Goal: Information Seeking & Learning: Learn about a topic

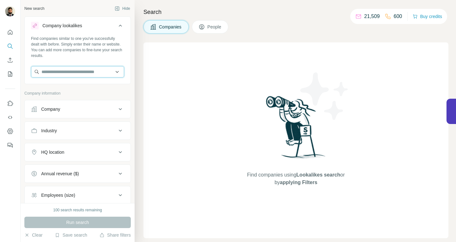
click at [63, 70] on input "text" at bounding box center [77, 71] width 93 height 11
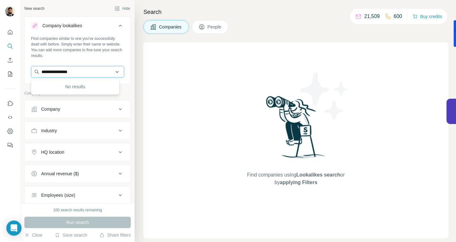
click at [66, 76] on input "**********" at bounding box center [77, 71] width 93 height 11
paste input "**********"
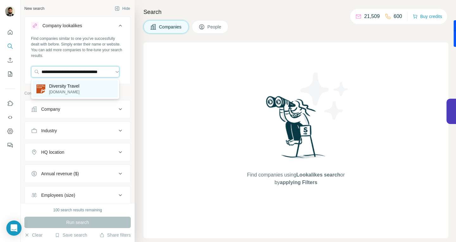
type input "**********"
click at [74, 90] on p "[DOMAIN_NAME]" at bounding box center [64, 92] width 30 height 6
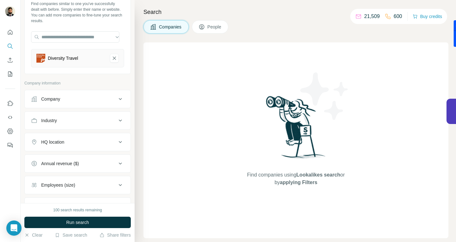
scroll to position [63, 0]
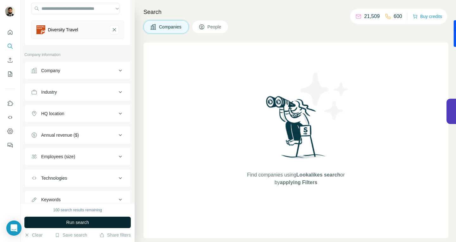
click at [63, 223] on button "Run search" at bounding box center [77, 222] width 106 height 11
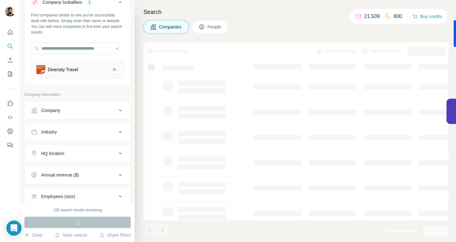
scroll to position [0, 0]
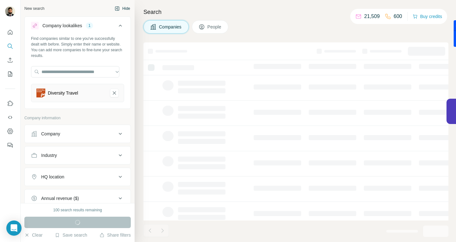
click at [115, 7] on button "Hide" at bounding box center [122, 8] width 24 height 9
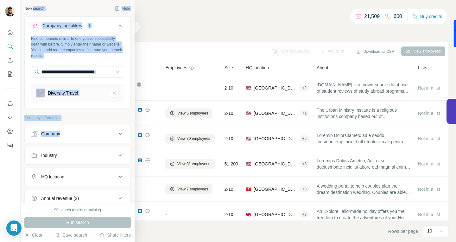
drag, startPoint x: 33, startPoint y: 8, endPoint x: 138, endPoint y: 90, distance: 133.4
click at [113, 106] on div "New search Hide Company lookalikes 1 Find companies similar to one you've succe…" at bounding box center [78, 101] width 114 height 203
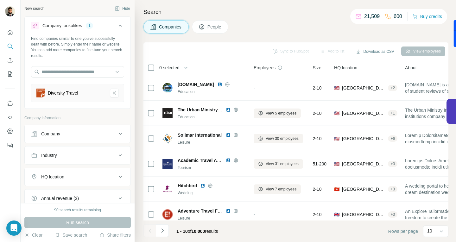
click at [259, 18] on div "Search Companies People Sync to HubSpot Add to list Download as CSV View employ…" at bounding box center [294, 121] width 321 height 242
click at [75, 178] on div "HQ location" at bounding box center [73, 177] width 85 height 6
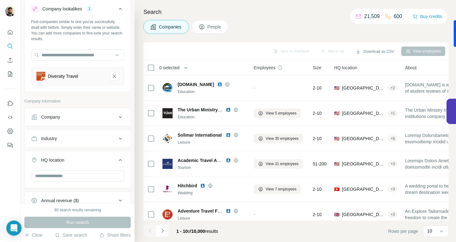
scroll to position [32, 0]
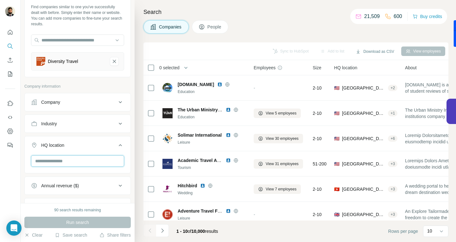
click at [71, 165] on input "text" at bounding box center [77, 160] width 93 height 11
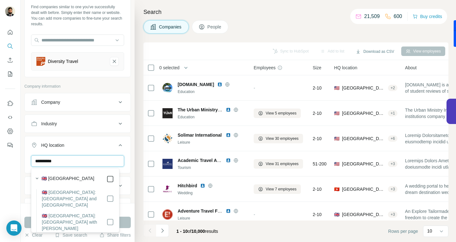
type input "**********"
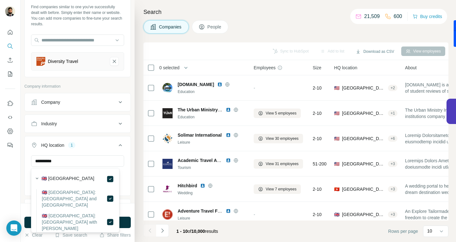
click at [118, 141] on body "**********" at bounding box center [228, 121] width 456 height 242
click at [116, 145] on icon at bounding box center [120, 145] width 8 height 8
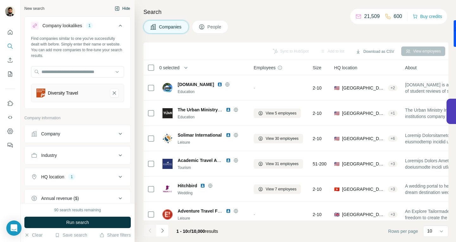
click at [117, 4] on button "Hide" at bounding box center [122, 8] width 24 height 9
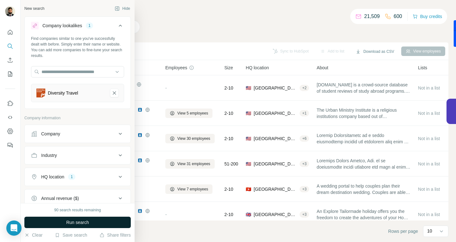
click at [82, 223] on span "Run search" at bounding box center [77, 222] width 23 height 6
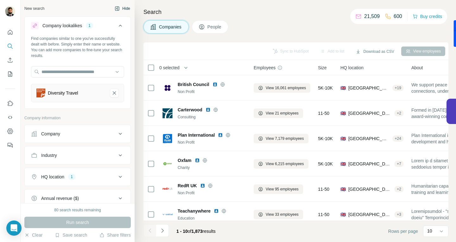
click at [119, 8] on button "Hide" at bounding box center [122, 8] width 24 height 9
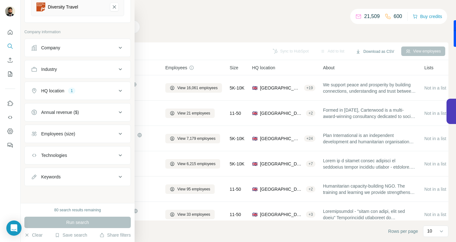
scroll to position [87, 0]
click at [54, 108] on button "Annual revenue ($)" at bounding box center [78, 111] width 106 height 15
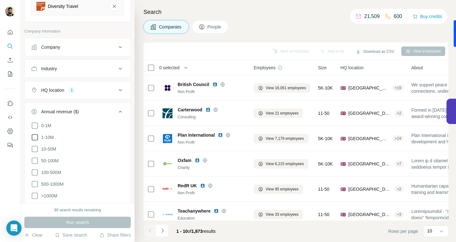
click at [35, 136] on icon at bounding box center [35, 138] width 8 height 8
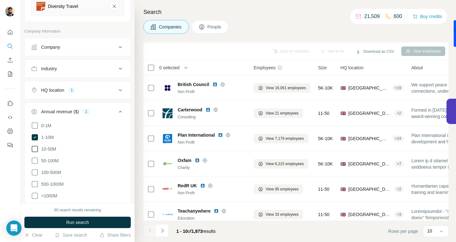
click at [33, 148] on icon at bounding box center [35, 149] width 8 height 8
click at [34, 160] on icon at bounding box center [35, 161] width 8 height 8
click at [36, 171] on icon at bounding box center [35, 173] width 8 height 8
click at [83, 226] on button "Run search" at bounding box center [77, 222] width 106 height 11
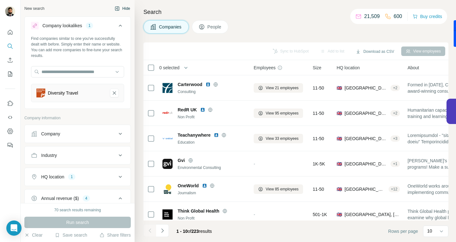
click at [117, 7] on button "Hide" at bounding box center [122, 8] width 24 height 9
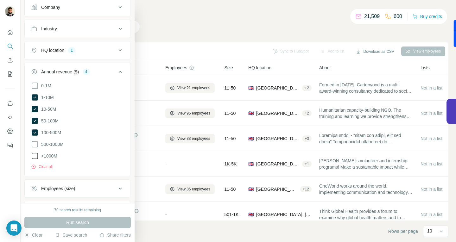
scroll to position [32, 0]
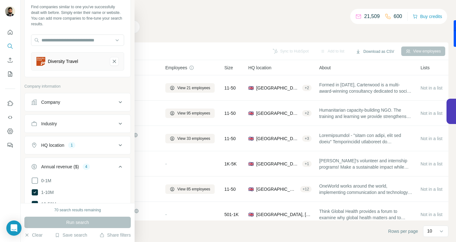
click at [55, 123] on div "Industry" at bounding box center [49, 124] width 16 height 6
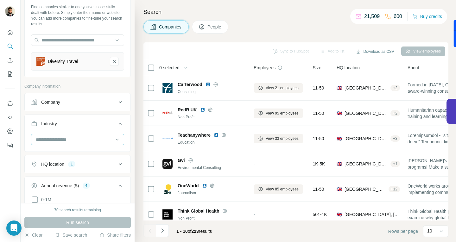
click at [54, 141] on input at bounding box center [74, 139] width 78 height 7
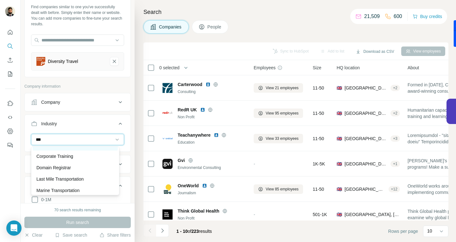
scroll to position [0, 0]
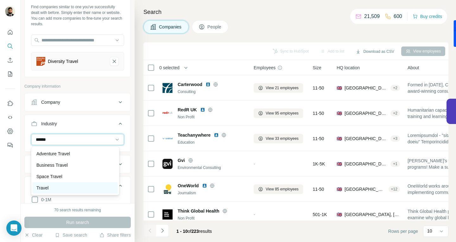
type input "******"
click at [57, 189] on div "Travel" at bounding box center [75, 188] width 78 height 6
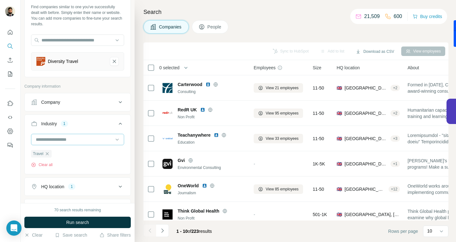
click at [80, 139] on input at bounding box center [74, 139] width 78 height 7
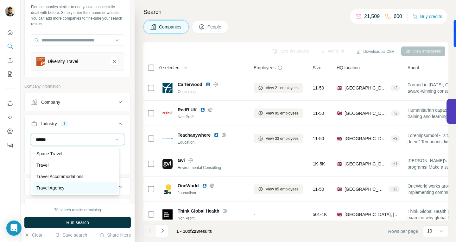
type input "******"
click at [64, 187] on p "Travel Agency" at bounding box center [50, 188] width 28 height 6
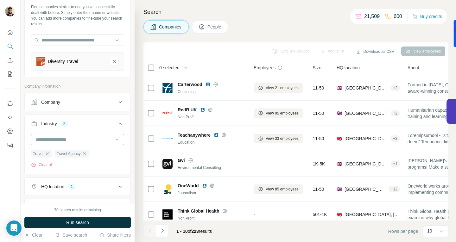
click at [78, 139] on input at bounding box center [74, 139] width 78 height 7
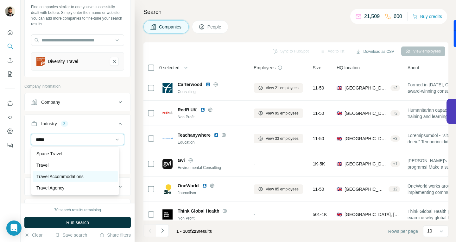
type input "*****"
click at [68, 176] on p "Travel Accommodations" at bounding box center [59, 176] width 47 height 6
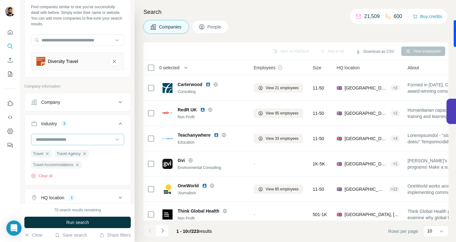
click at [73, 139] on input at bounding box center [74, 139] width 78 height 7
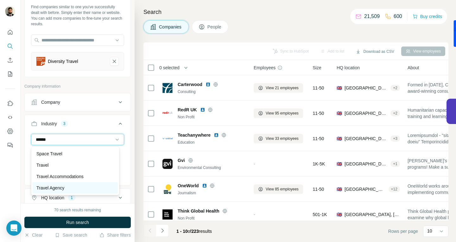
type input "******"
click at [72, 187] on div "Travel Agency" at bounding box center [75, 188] width 78 height 6
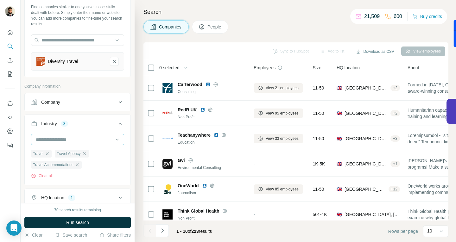
click at [89, 138] on input at bounding box center [74, 139] width 78 height 7
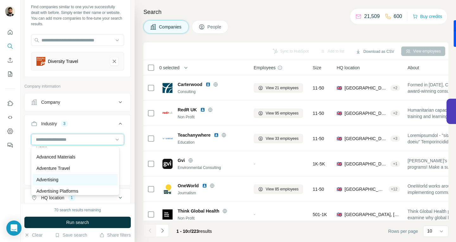
scroll to position [86, 0]
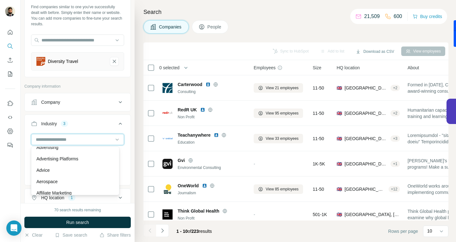
click at [87, 140] on input at bounding box center [74, 139] width 78 height 7
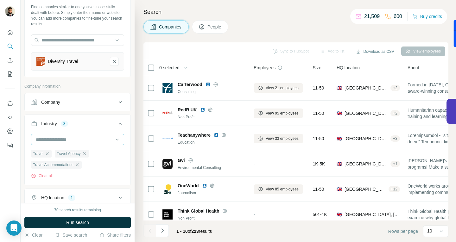
click at [81, 137] on input at bounding box center [74, 139] width 78 height 7
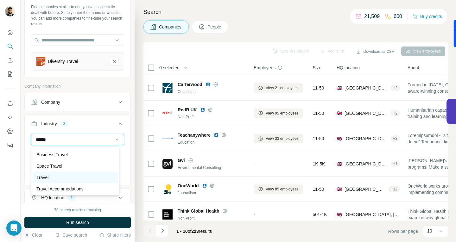
scroll to position [0, 0]
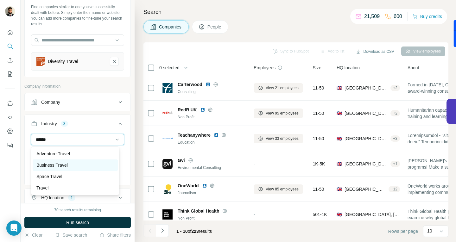
type input "******"
click at [62, 163] on p "Business Travel" at bounding box center [51, 165] width 31 height 6
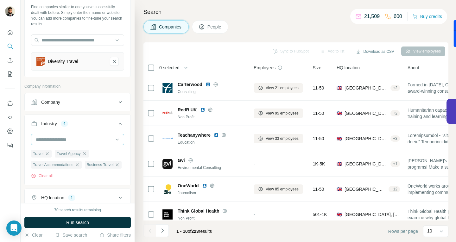
click at [72, 136] on input at bounding box center [74, 139] width 78 height 7
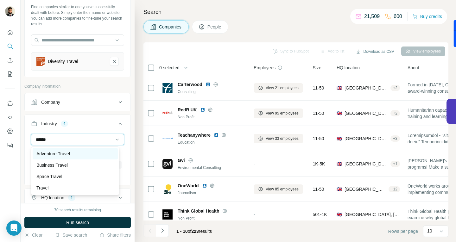
type input "******"
click at [57, 151] on p "Adventure Travel" at bounding box center [53, 154] width 34 height 6
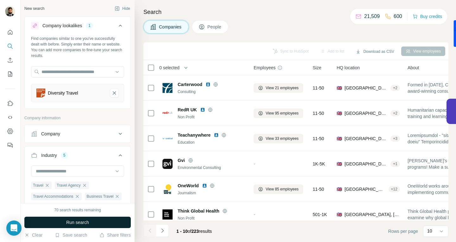
click at [79, 226] on button "Run search" at bounding box center [77, 222] width 106 height 11
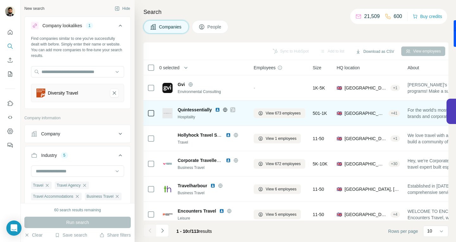
click at [224, 109] on icon at bounding box center [225, 109] width 4 height 0
click at [217, 108] on img at bounding box center [217, 109] width 5 height 5
